Goal: Transaction & Acquisition: Purchase product/service

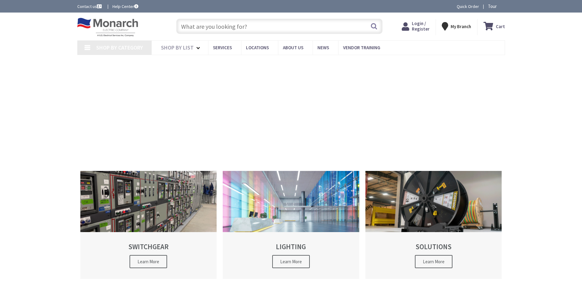
type input "[PERSON_NAME] Park, &, [GEOGRAPHIC_DATA], [GEOGRAPHIC_DATA]"
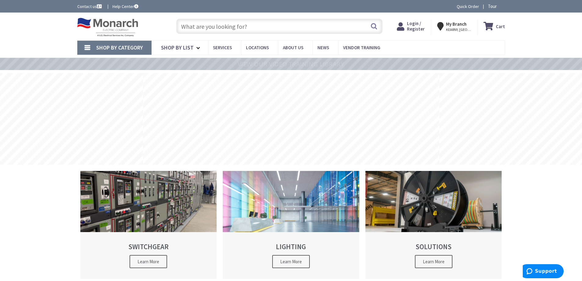
click at [420, 24] on span "Login / Register" at bounding box center [416, 25] width 18 height 11
click at [420, 23] on span "Login / Register" at bounding box center [416, 25] width 18 height 11
click at [422, 24] on span "Login / Register" at bounding box center [416, 25] width 18 height 11
click at [424, 24] on span "Login / Register" at bounding box center [416, 25] width 18 height 11
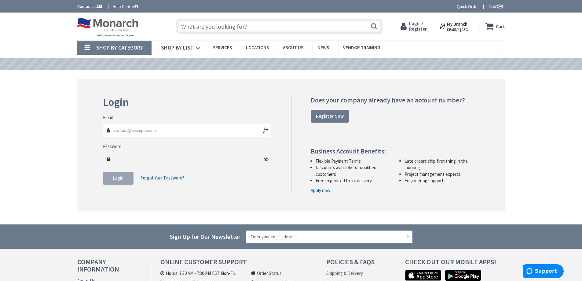
click at [169, 128] on input "Email" at bounding box center [187, 130] width 169 height 14
type input "[EMAIL_ADDRESS][DOMAIN_NAME]"
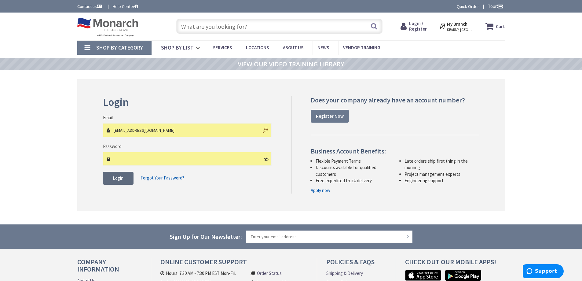
click at [115, 177] on span "Login" at bounding box center [118, 178] width 11 height 6
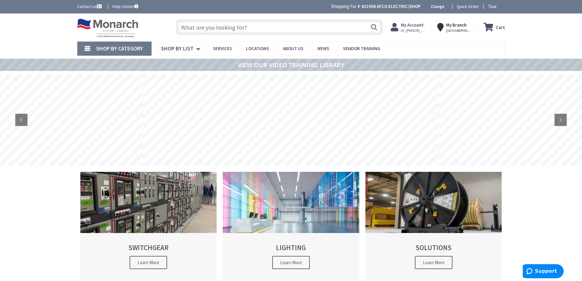
click at [221, 31] on input "text" at bounding box center [279, 27] width 206 height 15
type input "mcb"
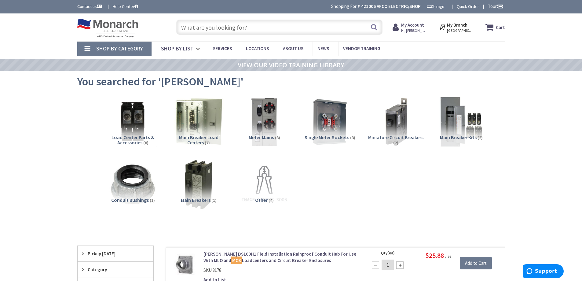
click at [188, 28] on input "text" at bounding box center [279, 27] width 206 height 15
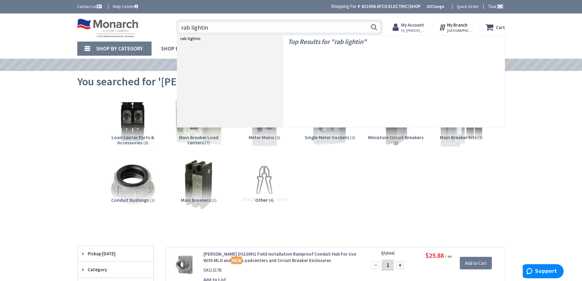
type input "rab lighting"
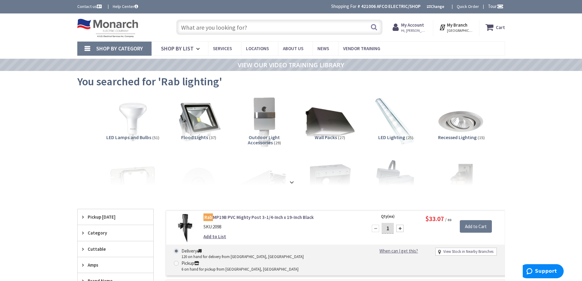
click at [265, 138] on span "Outdoor Light Accessories" at bounding box center [264, 140] width 32 height 12
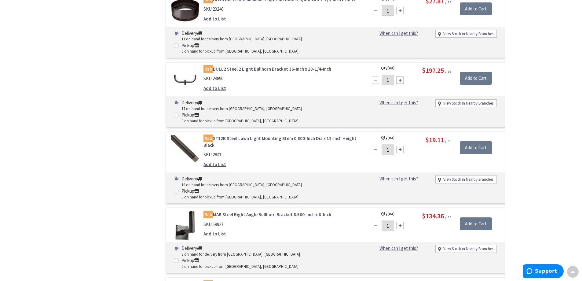
scroll to position [717, 0]
